Goal: Check status

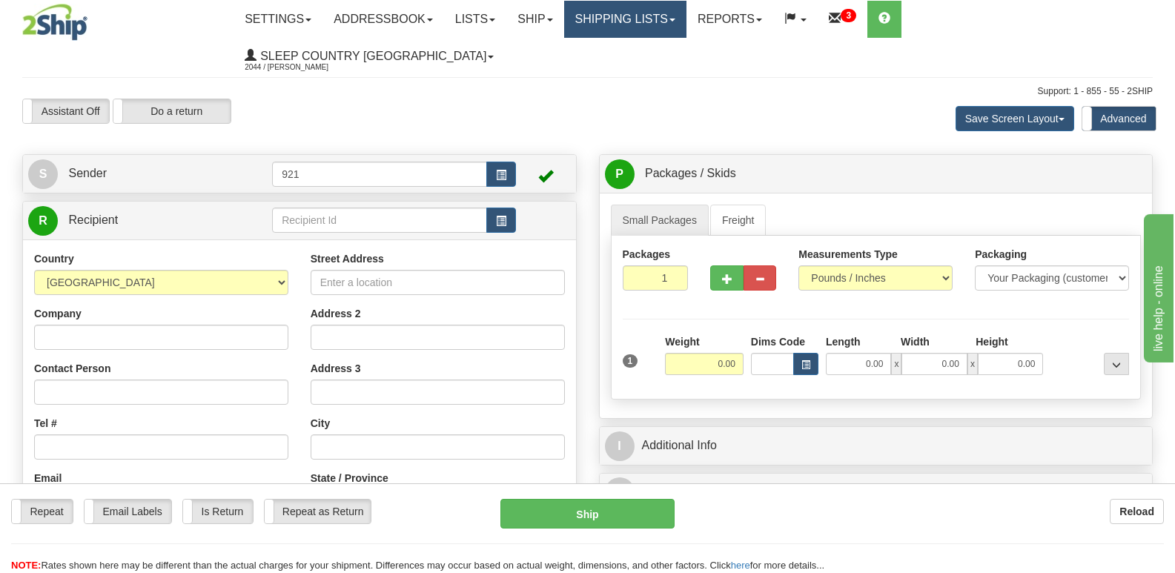
click at [686, 16] on link "Shipping lists" at bounding box center [625, 19] width 122 height 37
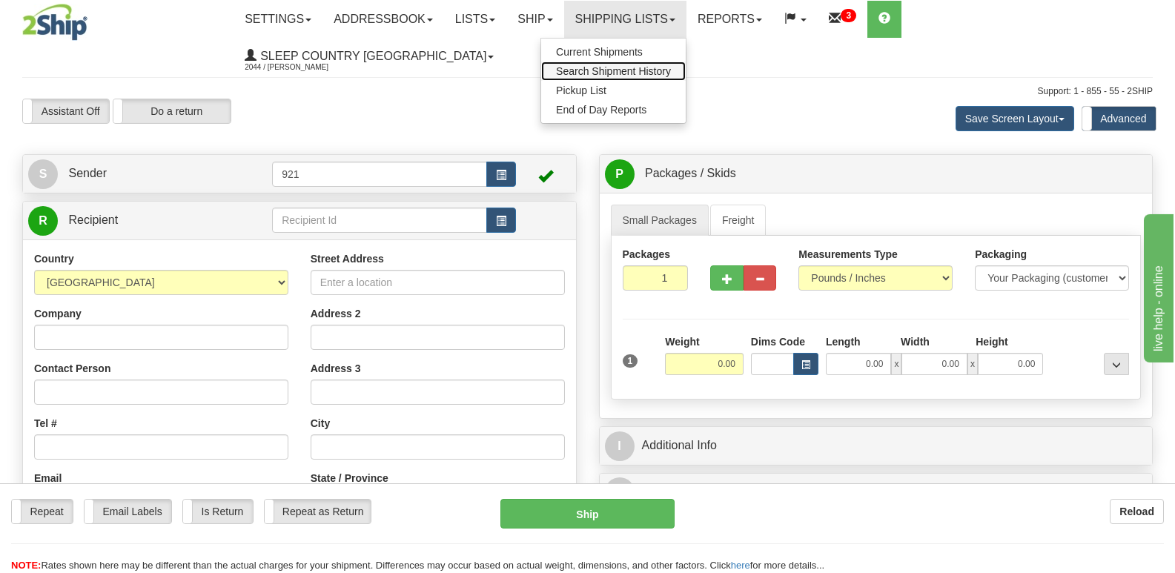
click at [671, 75] on span "Search Shipment History" at bounding box center [613, 71] width 115 height 12
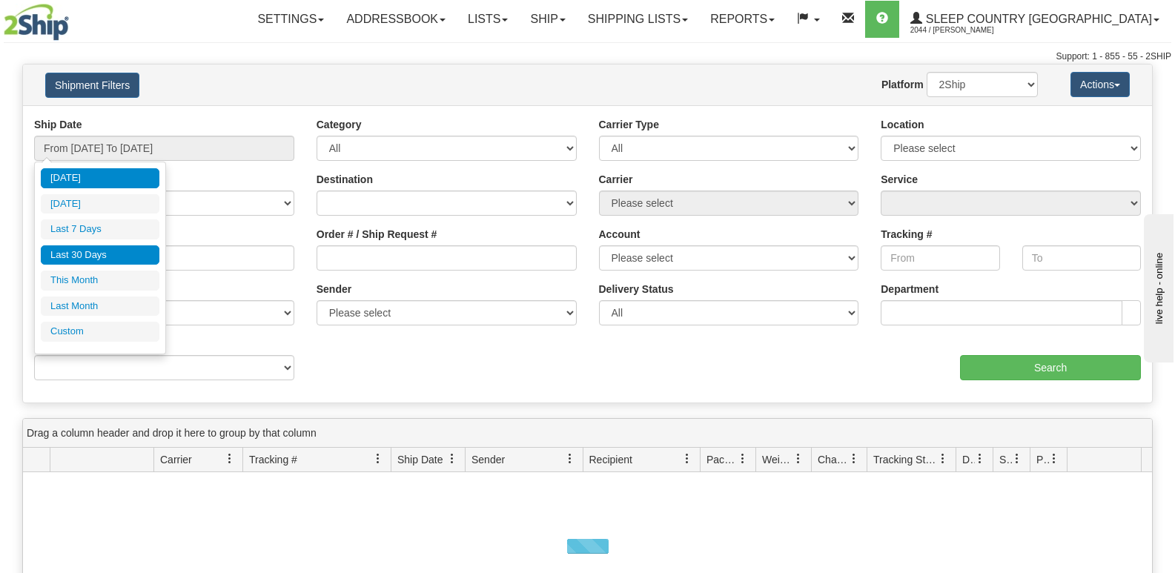
click at [102, 253] on li "Last 30 Days" at bounding box center [100, 255] width 119 height 20
type input "From 09/08/2025 To 10/07/2025"
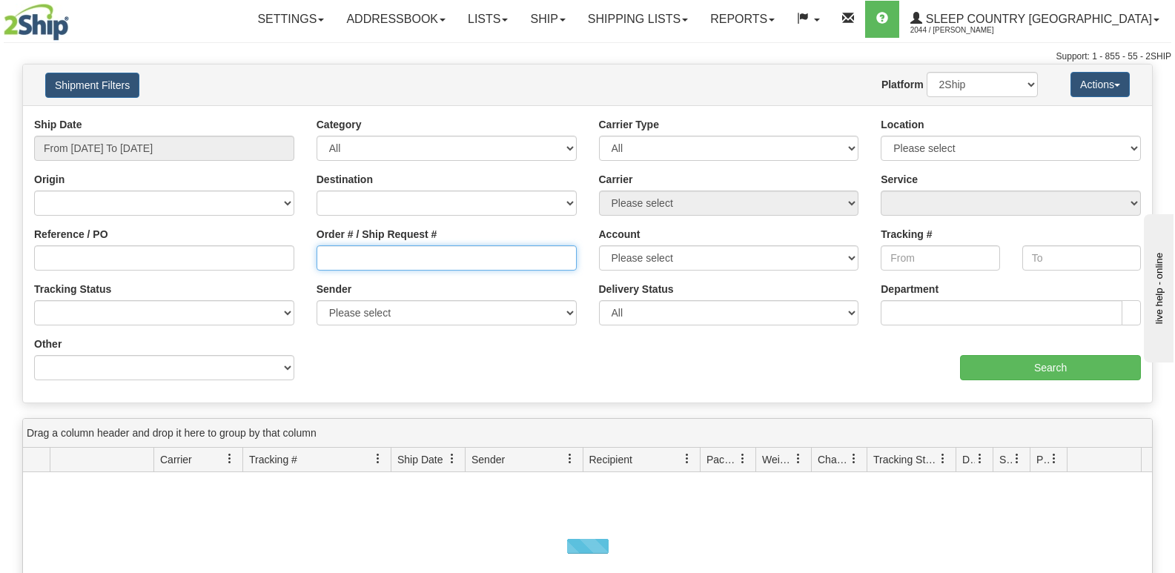
click at [380, 262] on input "Order # / Ship Request #" at bounding box center [447, 257] width 260 height 25
paste input "9002I144455"
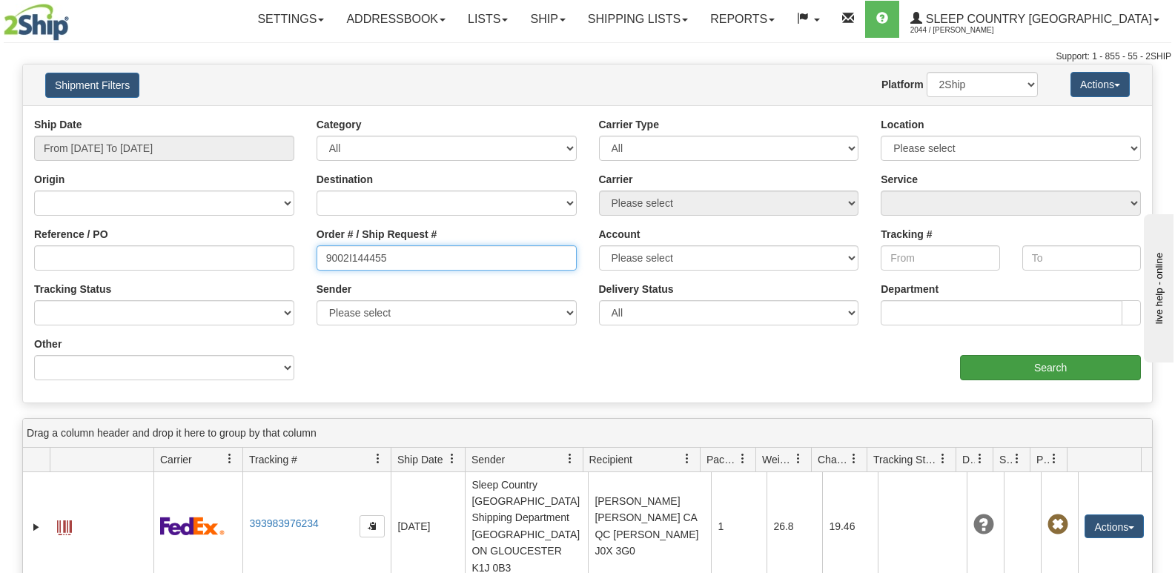
type input "9002I144455"
click at [1077, 375] on input "Search" at bounding box center [1050, 367] width 181 height 25
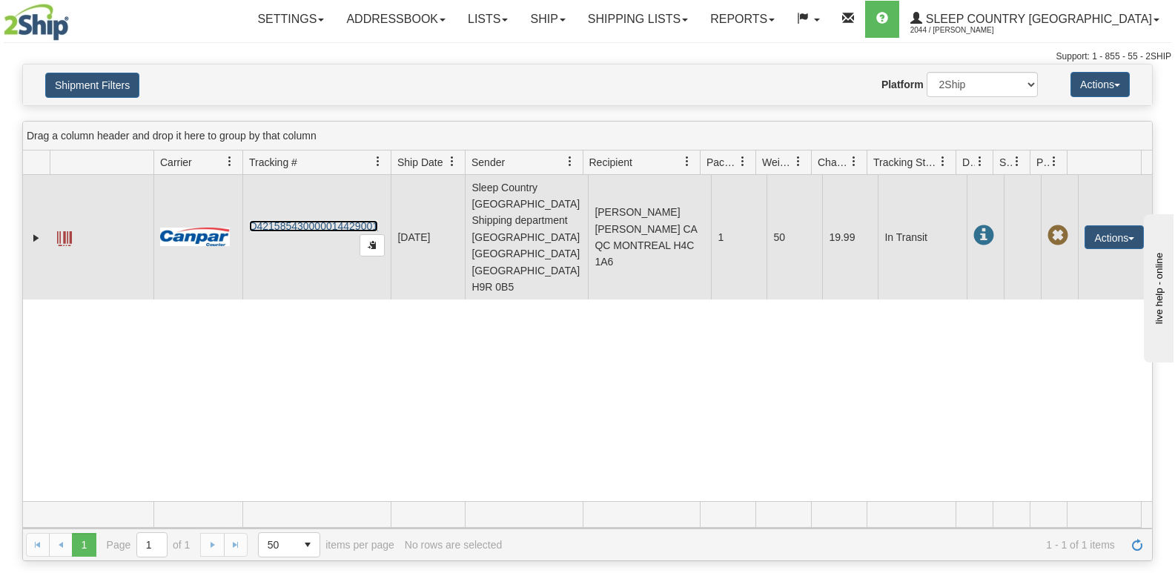
click at [340, 220] on link "D421585430000014429001" at bounding box center [313, 226] width 129 height 12
